Goal: Task Accomplishment & Management: Manage account settings

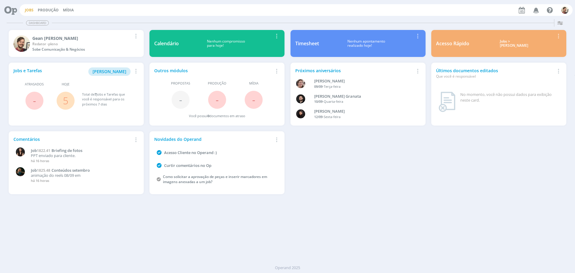
click at [29, 11] on link "Jobs" at bounding box center [29, 9] width 9 height 5
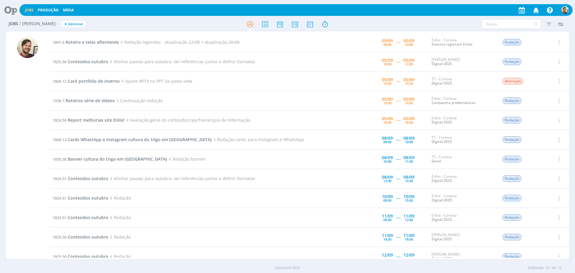
click at [199, 28] on div at bounding box center [287, 24] width 188 height 11
click at [93, 43] on span "Roteiro e telas aftermovie" at bounding box center [92, 42] width 53 height 6
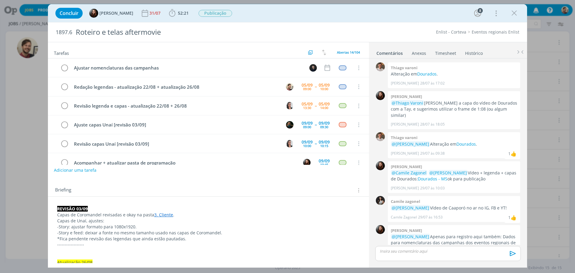
scroll to position [570, 0]
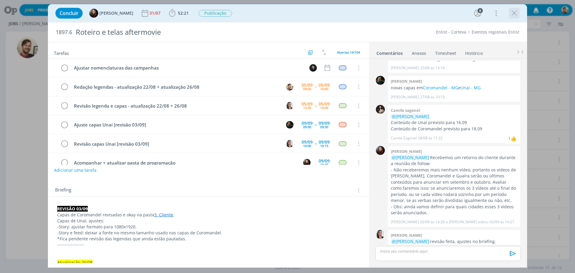
click at [512, 14] on icon "dialog" at bounding box center [514, 13] width 9 height 9
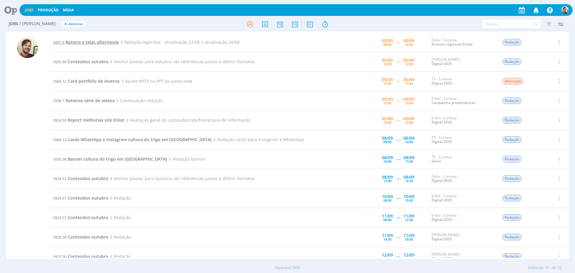
click at [101, 40] on span "Roteiro e telas aftermovie" at bounding box center [92, 42] width 53 height 6
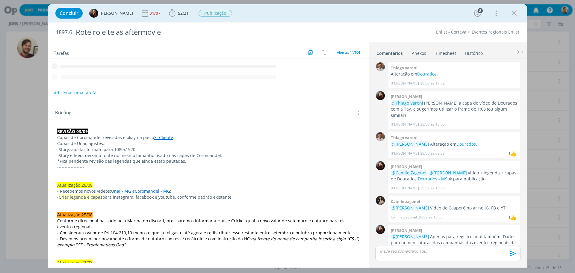
scroll to position [570, 0]
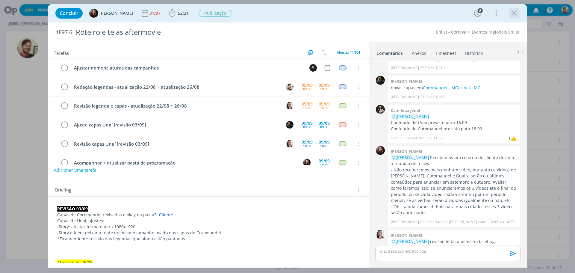
click at [517, 13] on icon "dialog" at bounding box center [514, 13] width 9 height 9
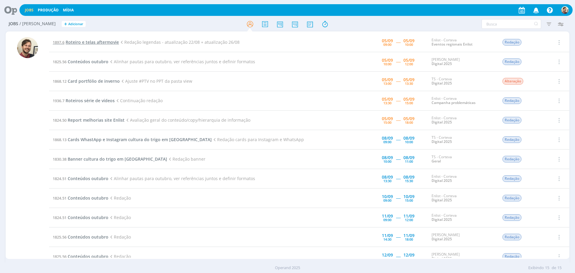
click at [83, 45] on span "Roteiro e telas aftermovie" at bounding box center [92, 42] width 53 height 6
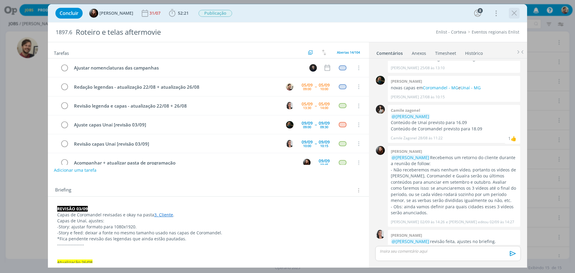
click at [516, 15] on icon "dialog" at bounding box center [514, 13] width 9 height 9
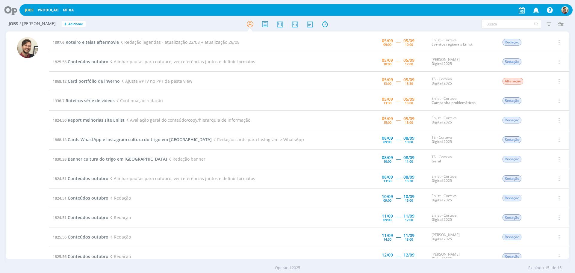
click at [102, 42] on span "Roteiro e telas aftermovie" at bounding box center [92, 42] width 53 height 6
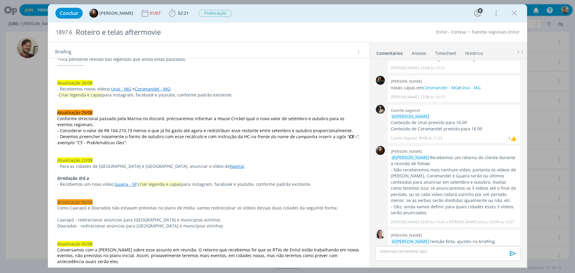
scroll to position [180, 0]
click at [121, 184] on link "Guaíra - SP" at bounding box center [126, 184] width 22 height 6
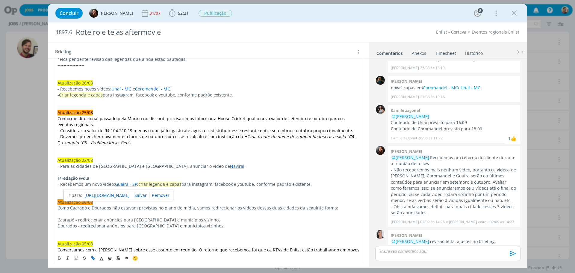
click at [124, 195] on link "[URL][DOMAIN_NAME]" at bounding box center [106, 195] width 45 height 8
click at [231, 180] on p "@redação @d.a" at bounding box center [209, 178] width 302 height 6
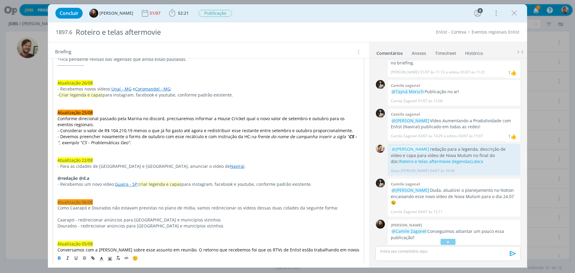
scroll to position [946, 0]
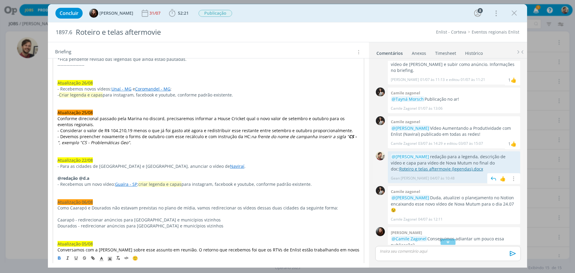
click at [483, 166] on link "Roteiro e telas aftermovie (legendas).docx" at bounding box center [441, 169] width 84 height 6
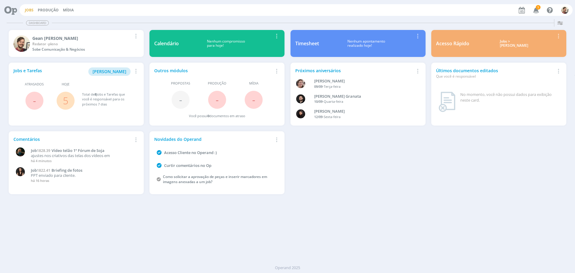
click at [31, 11] on link "Jobs" at bounding box center [29, 9] width 9 height 5
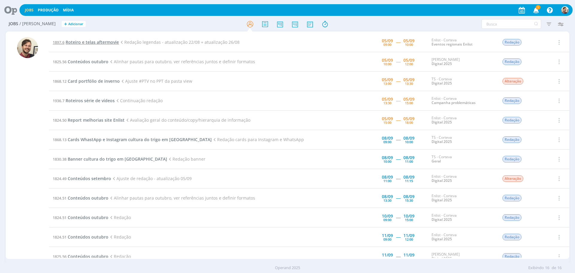
click at [85, 44] on span "Roteiro e telas aftermovie" at bounding box center [92, 42] width 53 height 6
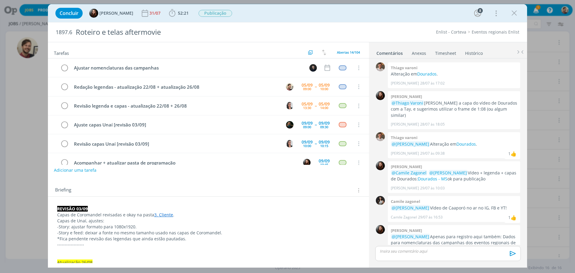
scroll to position [570, 0]
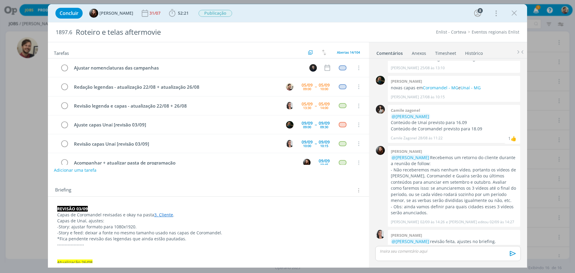
click at [446, 52] on link "Timesheet" at bounding box center [446, 52] width 22 height 9
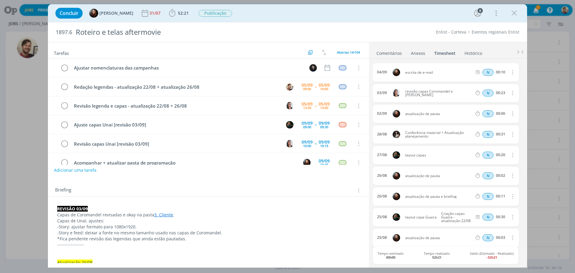
click at [390, 55] on link "Comentários" at bounding box center [389, 52] width 26 height 9
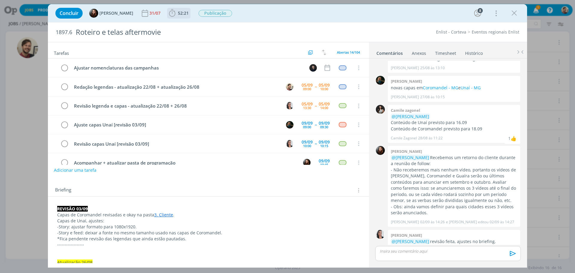
click at [185, 16] on span "52:21" at bounding box center [179, 13] width 22 height 9
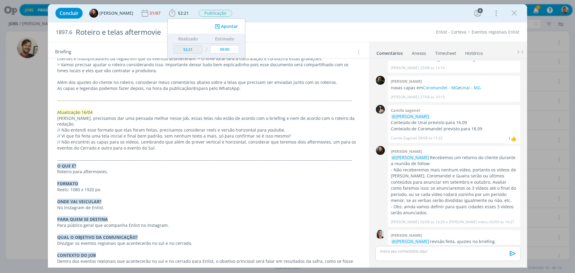
scroll to position [1310, 0]
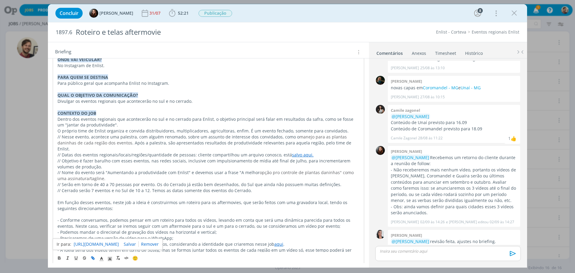
click at [91, 244] on link "https://sobeae.sharepoint.com/:f:/s/SOBEAE/ErvrfK2lS-1AkrwkTWfEmrcB_Tgz53YVmYfC…" at bounding box center [96, 244] width 45 height 8
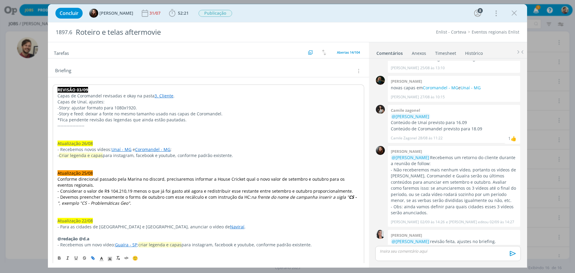
scroll to position [120, 0]
drag, startPoint x: 111, startPoint y: 149, endPoint x: 169, endPoint y: 148, distance: 57.8
click at [169, 148] on p "- Recebemos novos vídeos: Unaí - MG e Coromandel - MG ;" at bounding box center [209, 149] width 302 height 6
copy p "Unaí - MG e Coromandel - MG"
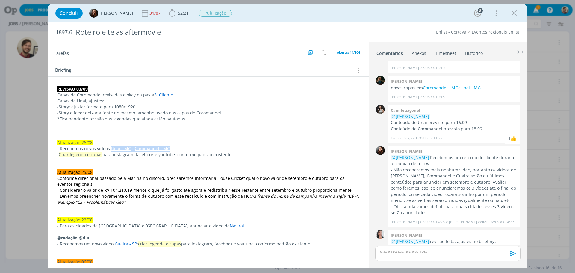
click at [203, 147] on p "- Recebemos novos vídeos: Unaí - MG e Coromandel - MG ;" at bounding box center [208, 149] width 302 height 6
click at [119, 150] on link "Unaí - MG" at bounding box center [121, 149] width 20 height 6
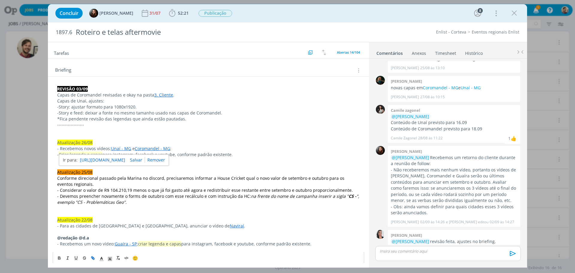
click at [121, 159] on link "https://sobeae.sharepoint.com/:f:/s/SOBEAE/EonoxugUQDxIuIfhnnQ0ARgBAPEQccOhgnU7…" at bounding box center [102, 160] width 45 height 8
click at [190, 146] on p "- Recebemos novos vídeos: Unaí - MG e Coromandel - MG ;" at bounding box center [208, 149] width 302 height 6
click at [160, 149] on link "Coromandel - MG" at bounding box center [152, 149] width 35 height 6
click at [149, 157] on link "https://sobeae.sharepoint.com/:f:/s/SOBEAE/EsZkOjpl2LdAkVDhcD-LeFQB3BY_5IPx5Z6r…" at bounding box center [133, 160] width 45 height 8
click at [395, 253] on p "dialog" at bounding box center [448, 250] width 136 height 5
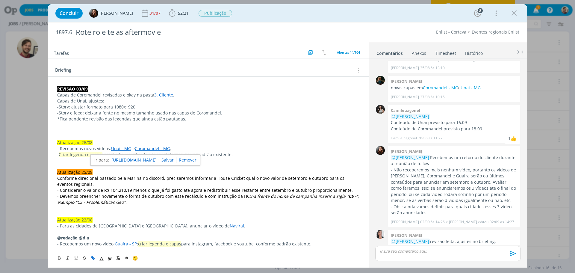
scroll to position [581, 0]
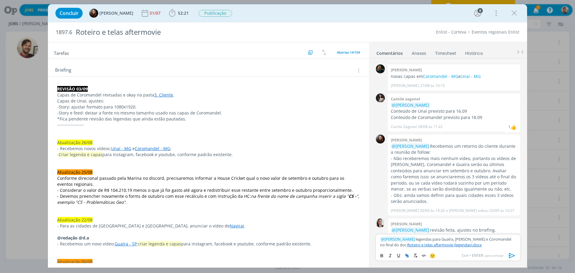
click at [512, 255] on icon "dialog" at bounding box center [512, 255] width 9 height 9
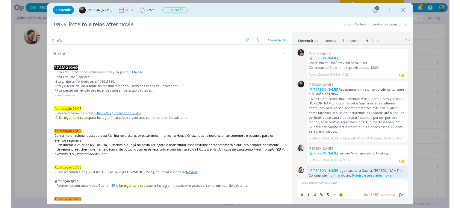
scroll to position [609, 0]
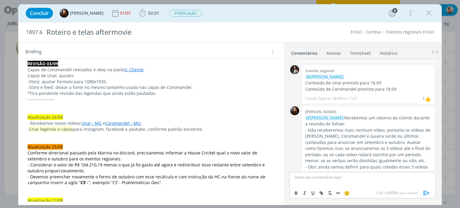
click at [38, 57] on div "Briefing Briefings Predefinidos Versões do Briefing Ver Briefing do Projeto" at bounding box center [150, 50] width 265 height 16
click at [155, 11] on span "52:21" at bounding box center [153, 13] width 11 height 6
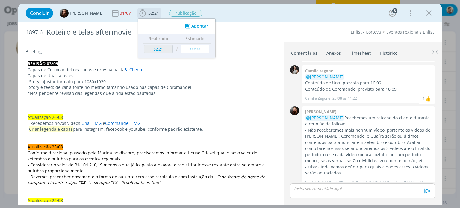
click at [197, 27] on button "Apontar" at bounding box center [196, 26] width 25 height 6
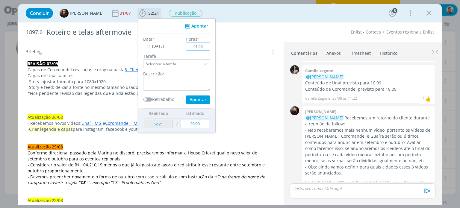
type input "01:00"
click at [177, 84] on textarea "dialog" at bounding box center [176, 84] width 67 height 14
type textarea "R"
type textarea "redação"
click at [196, 98] on button "Apontar" at bounding box center [198, 100] width 25 height 8
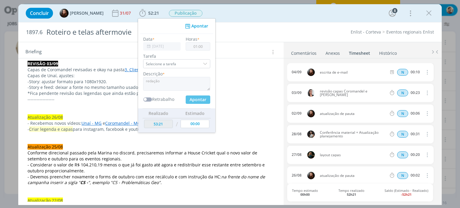
click at [308, 52] on link "Comentários" at bounding box center [304, 52] width 26 height 9
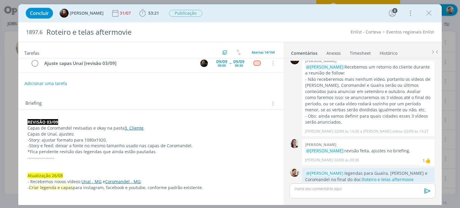
scroll to position [0, 0]
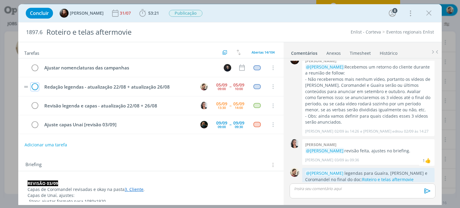
click at [35, 85] on icon "dialog" at bounding box center [35, 86] width 8 height 9
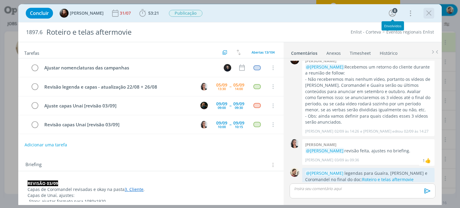
click at [432, 11] on icon "dialog" at bounding box center [428, 13] width 9 height 9
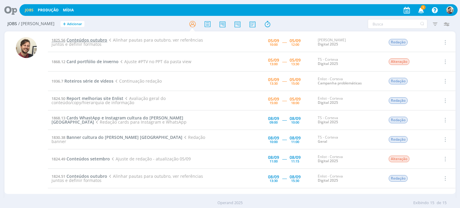
click at [100, 41] on span "Conteúdos outubro" at bounding box center [86, 40] width 41 height 6
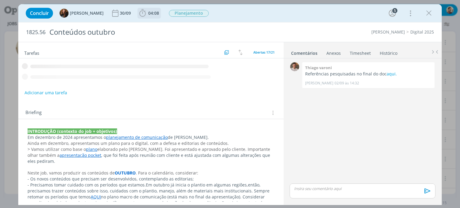
click at [148, 14] on span "04:08" at bounding box center [153, 13] width 11 height 6
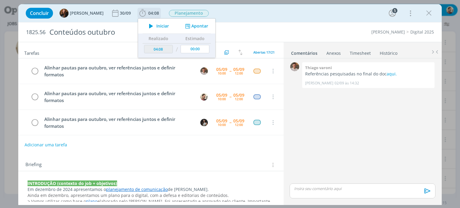
click at [156, 27] on span "Iniciar" at bounding box center [162, 26] width 13 height 4
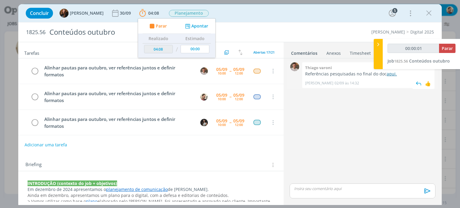
click at [388, 74] on link "aqui." at bounding box center [392, 74] width 10 height 6
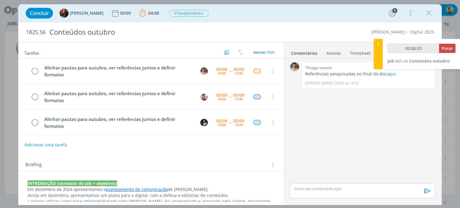
type input "00:00:04"
click at [376, 50] on div at bounding box center [378, 54] width 9 height 30
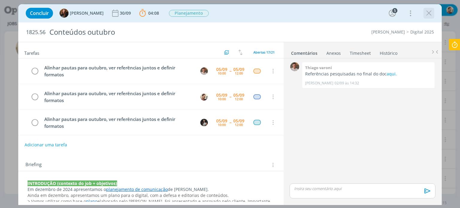
click at [429, 14] on icon "dialog" at bounding box center [428, 13] width 9 height 9
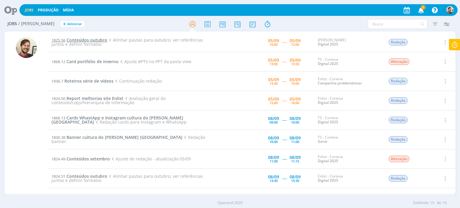
click at [101, 38] on span "Conteúdos outubro" at bounding box center [86, 40] width 41 height 6
